Goal: Information Seeking & Learning: Learn about a topic

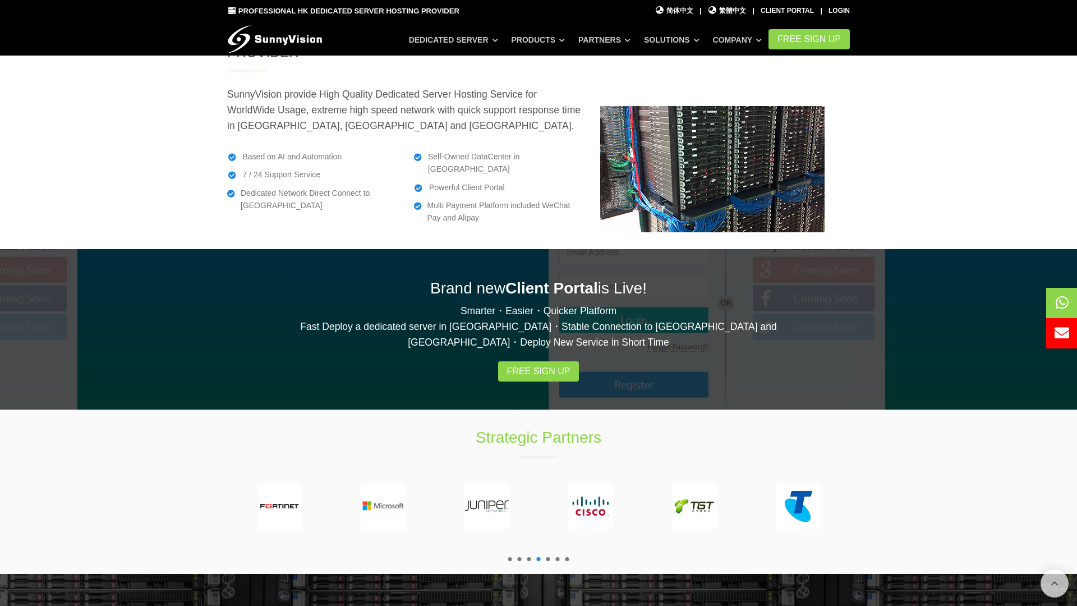
scroll to position [2129, 0]
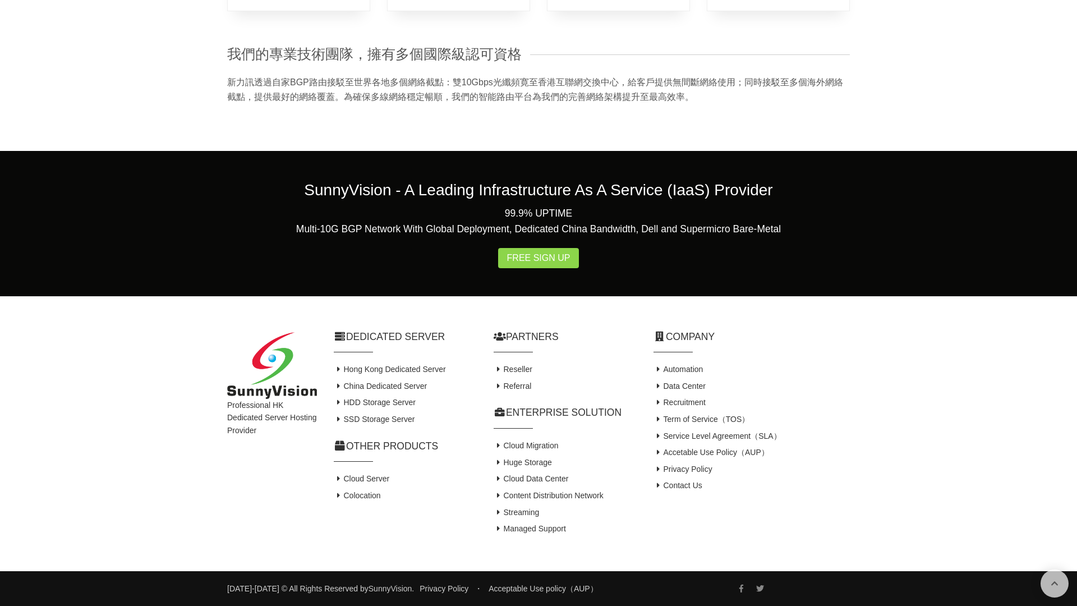
scroll to position [1739, 0]
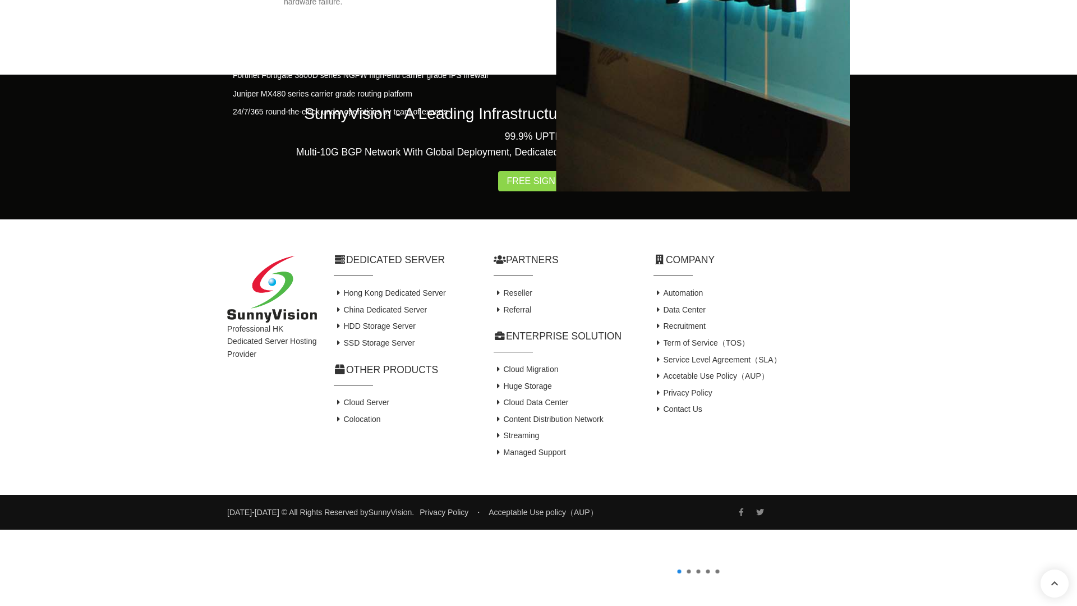
scroll to position [1944, 0]
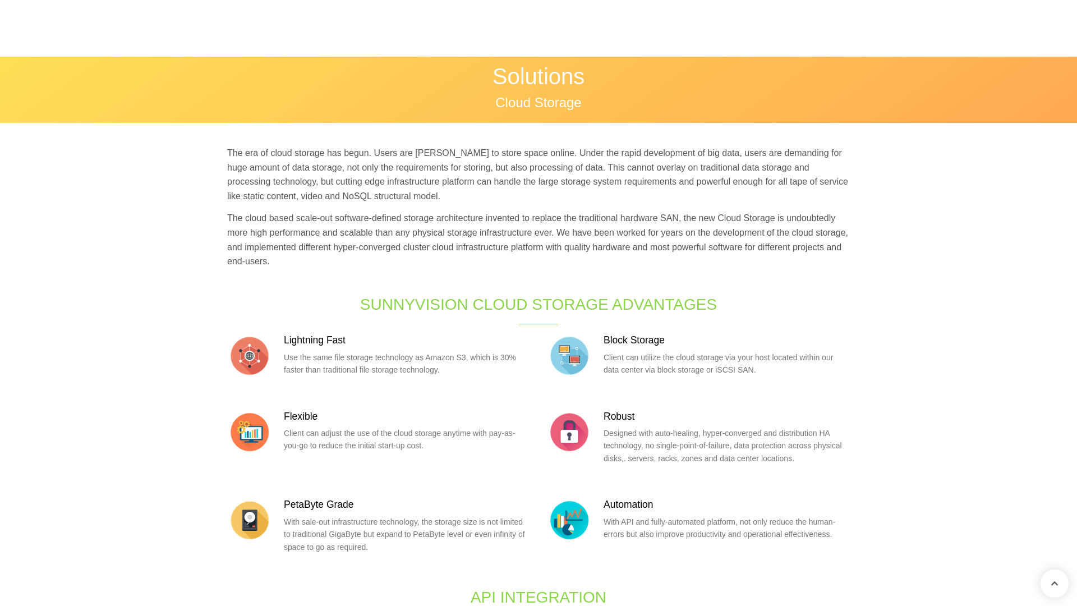
scroll to position [1739, 0]
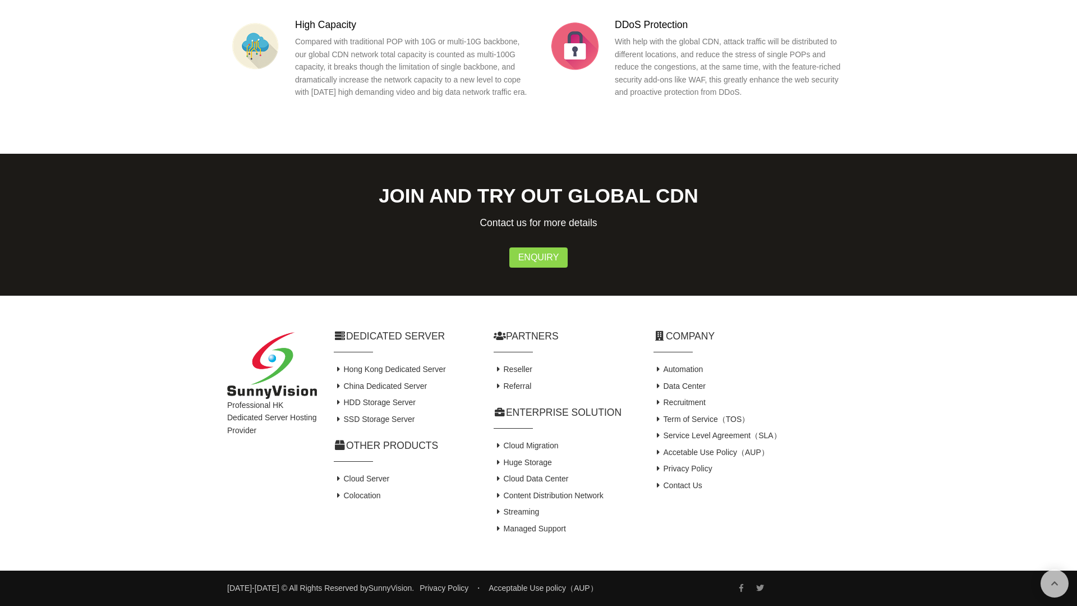
scroll to position [1748, 0]
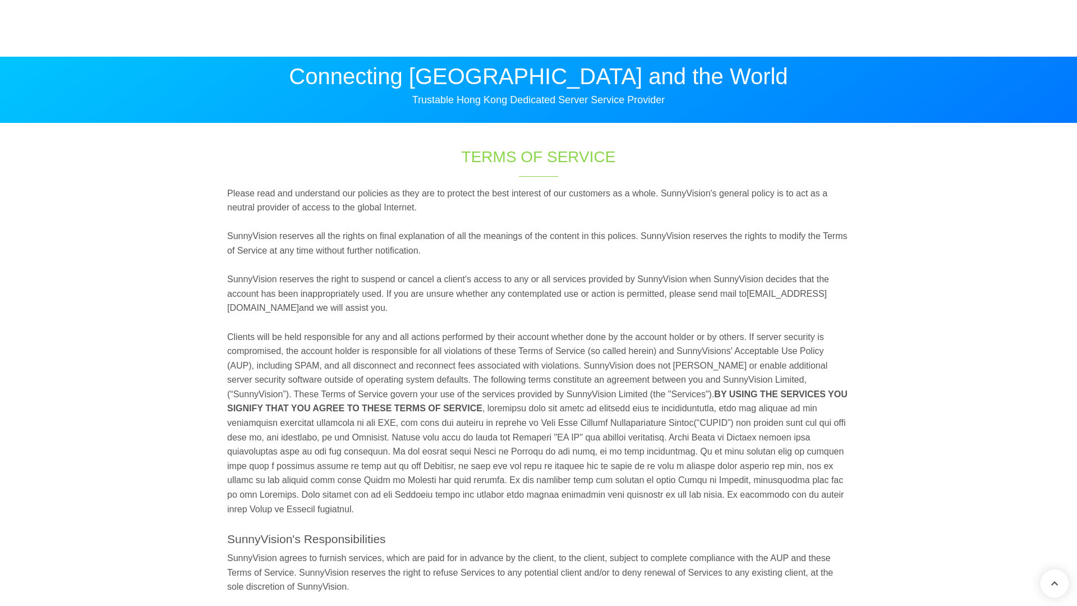
scroll to position [1739, 0]
